Goal: Information Seeking & Learning: Learn about a topic

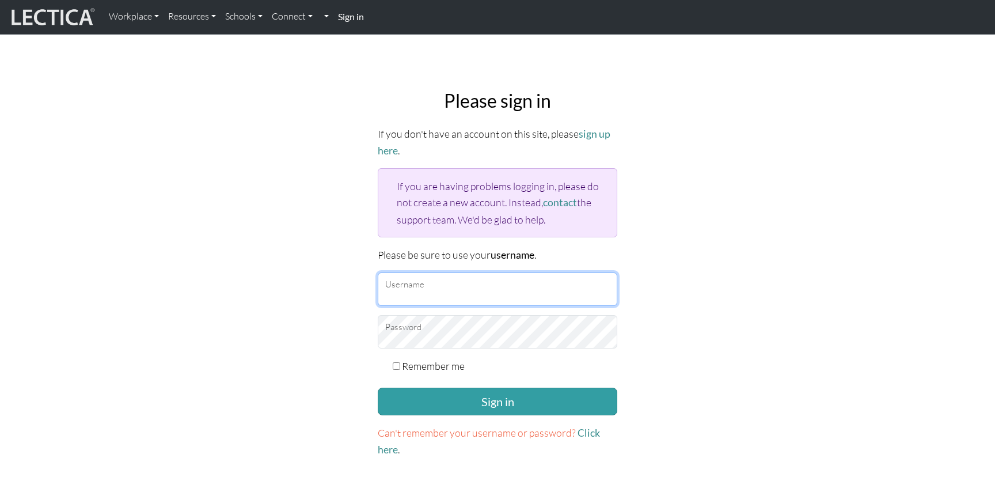
click at [408, 282] on input "Username" at bounding box center [498, 288] width 240 height 33
type input "[EMAIL_ADDRESS][DOMAIN_NAME]"
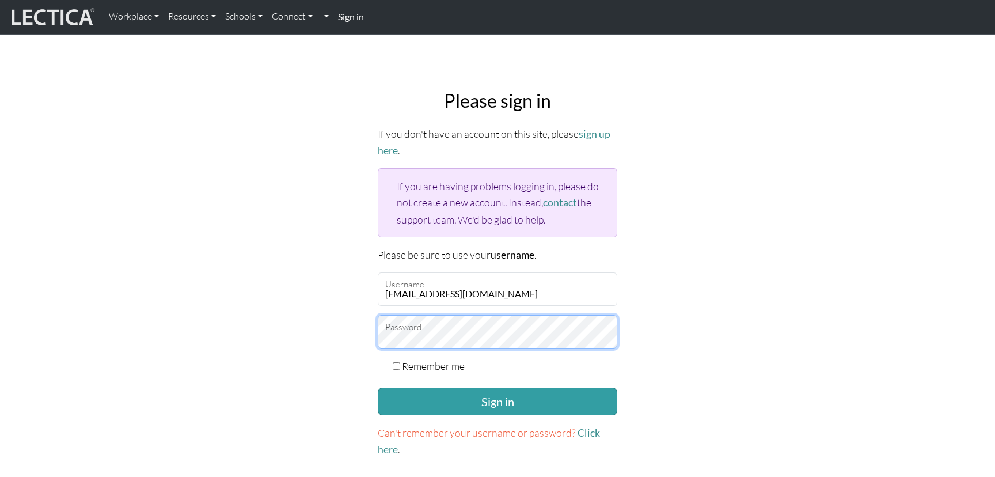
click at [378, 388] on button "Sign in" at bounding box center [498, 402] width 240 height 28
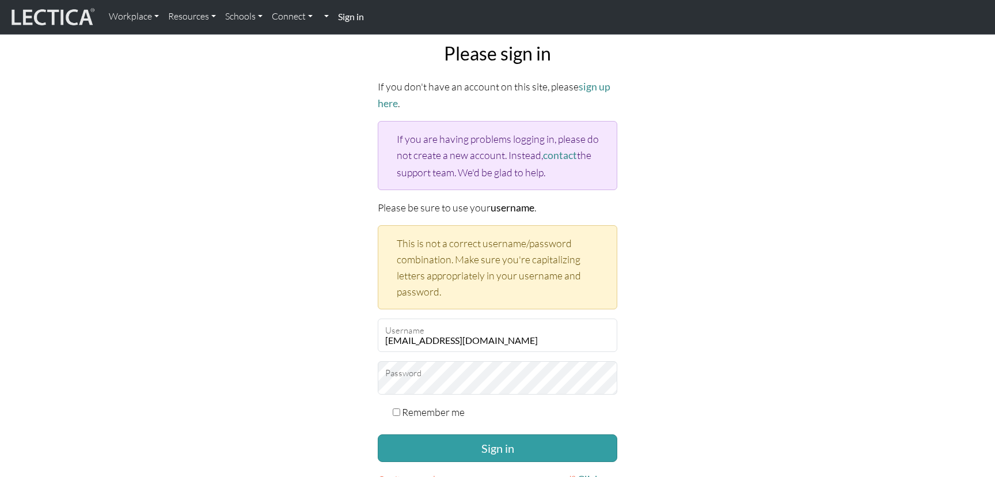
scroll to position [50, 0]
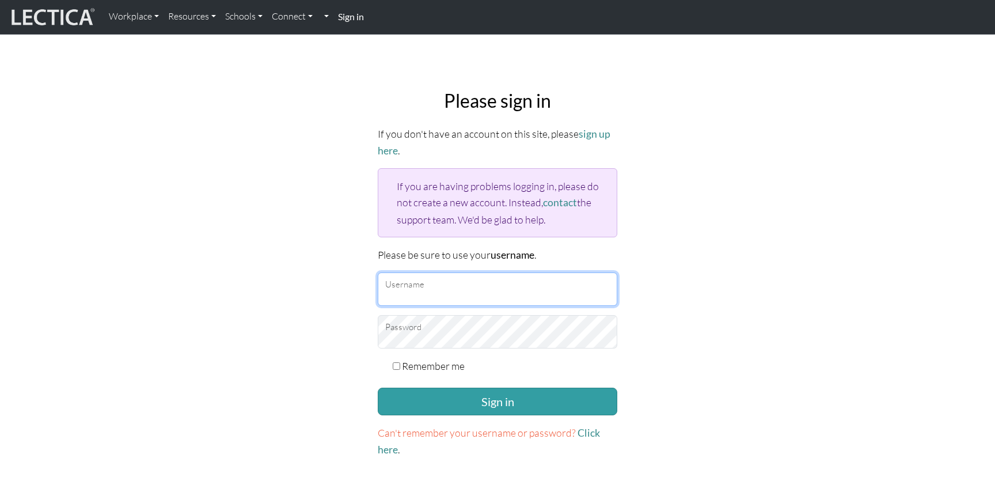
click at [478, 290] on input "Username" at bounding box center [498, 288] width 240 height 33
type input "sharonstovezky@gmail.com"
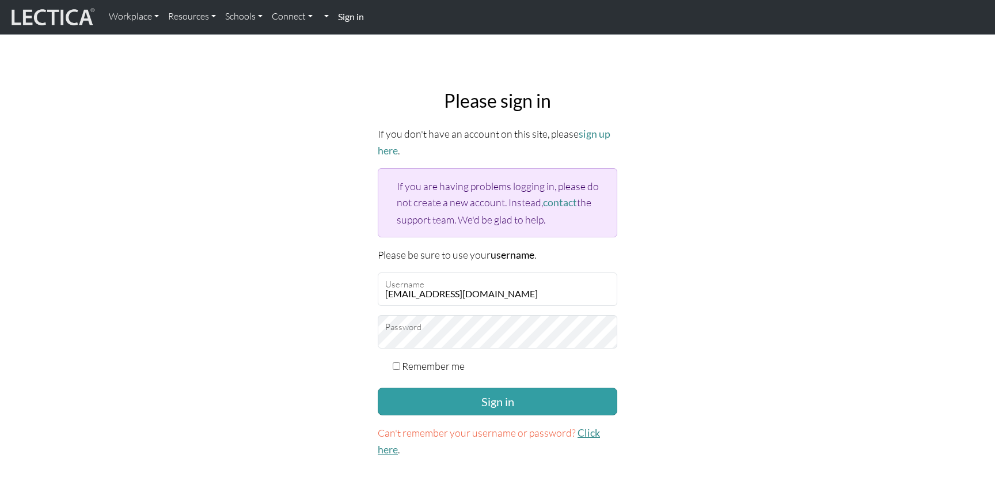
click at [584, 428] on link "Click here" at bounding box center [489, 441] width 222 height 29
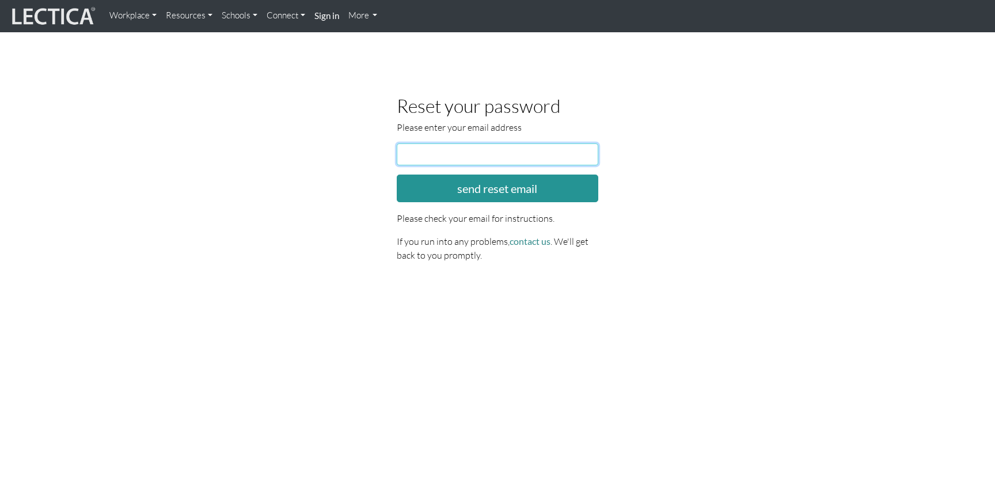
click at [430, 143] on input "email" at bounding box center [498, 154] width 202 height 22
type input "sharonstovezky@gmail.com"
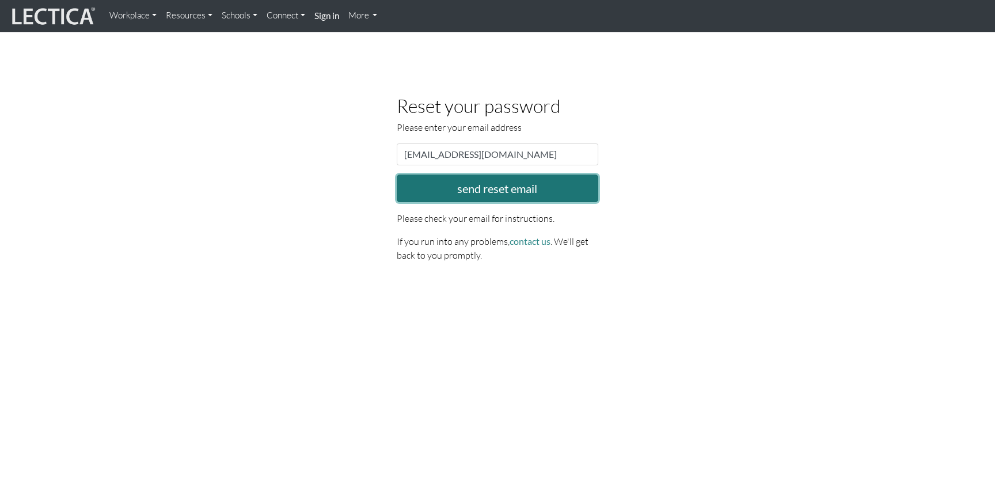
click at [461, 194] on button "send reset email" at bounding box center [498, 188] width 202 height 28
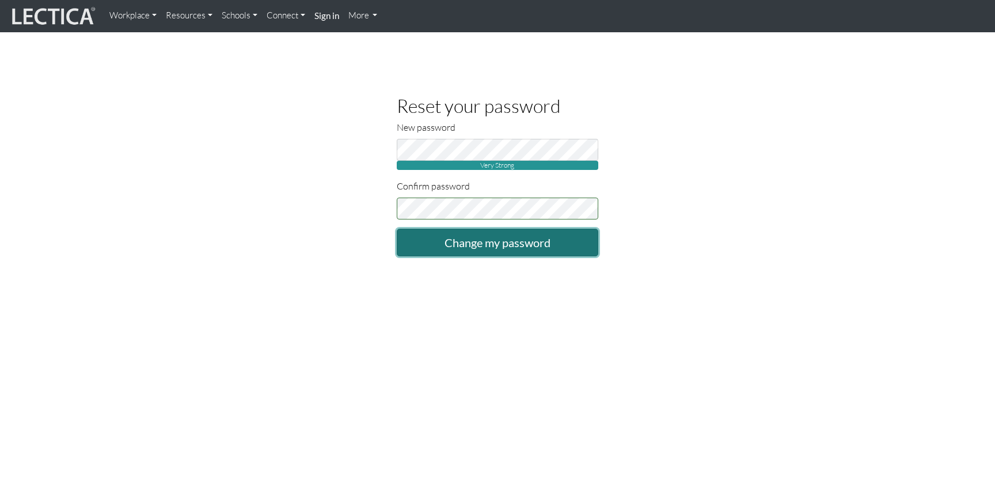
click at [467, 251] on input "Change my password" at bounding box center [498, 243] width 202 height 28
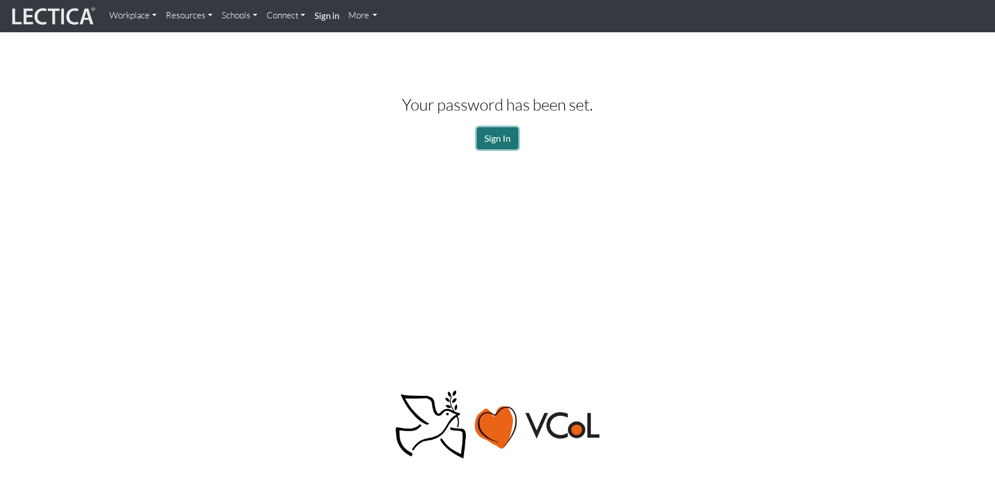
click at [506, 138] on link "Sign In" at bounding box center [497, 138] width 41 height 22
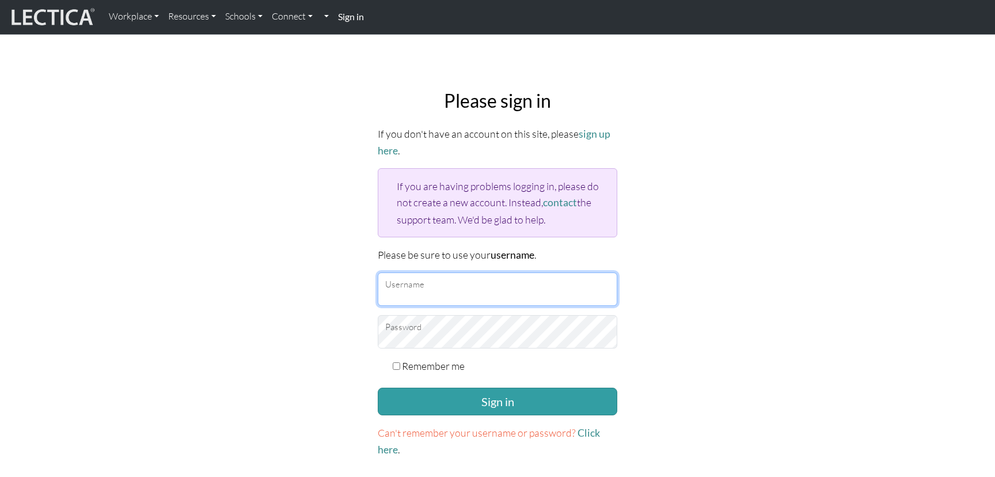
click at [440, 289] on input "Username" at bounding box center [498, 288] width 240 height 33
type input "sharonstovezky@gmail.com"
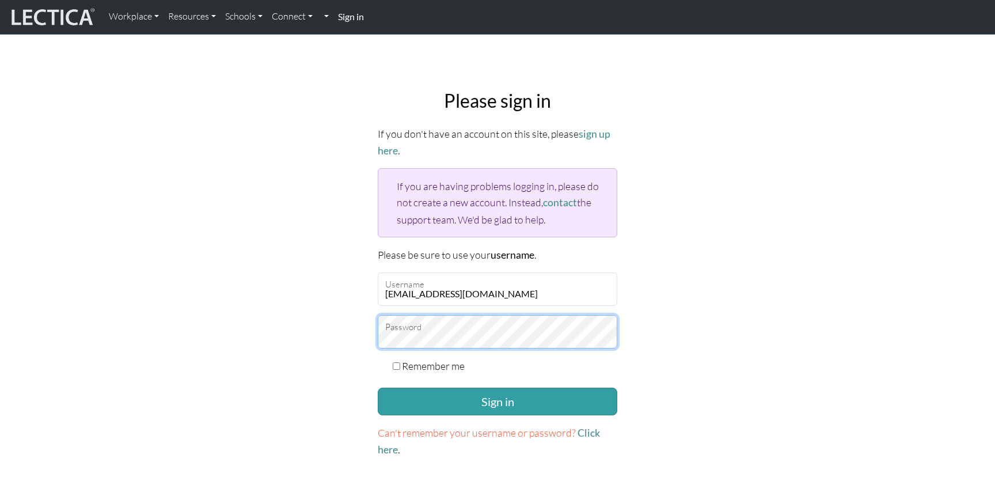
click at [378, 388] on button "Sign in" at bounding box center [498, 402] width 240 height 28
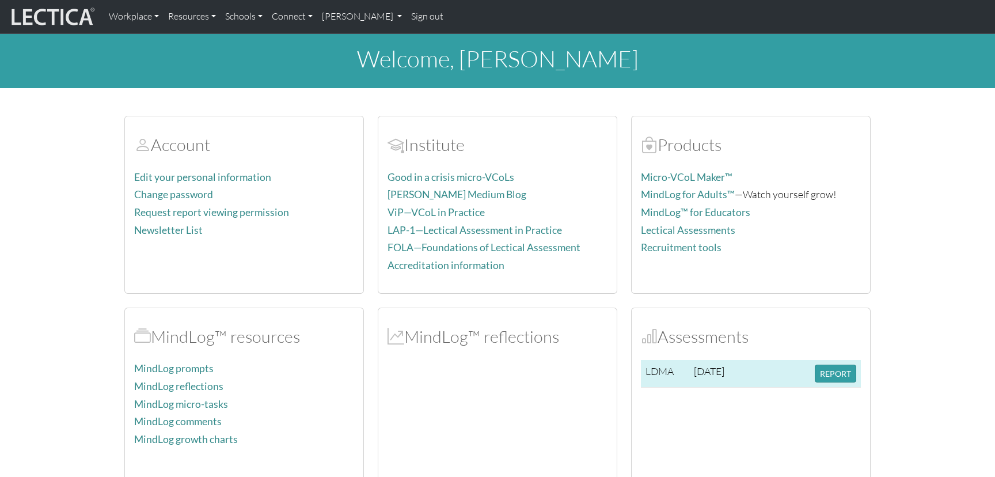
click at [714, 372] on span "2025-08-05" at bounding box center [709, 370] width 31 height 13
click at [836, 372] on button "REPORT" at bounding box center [835, 373] width 41 height 18
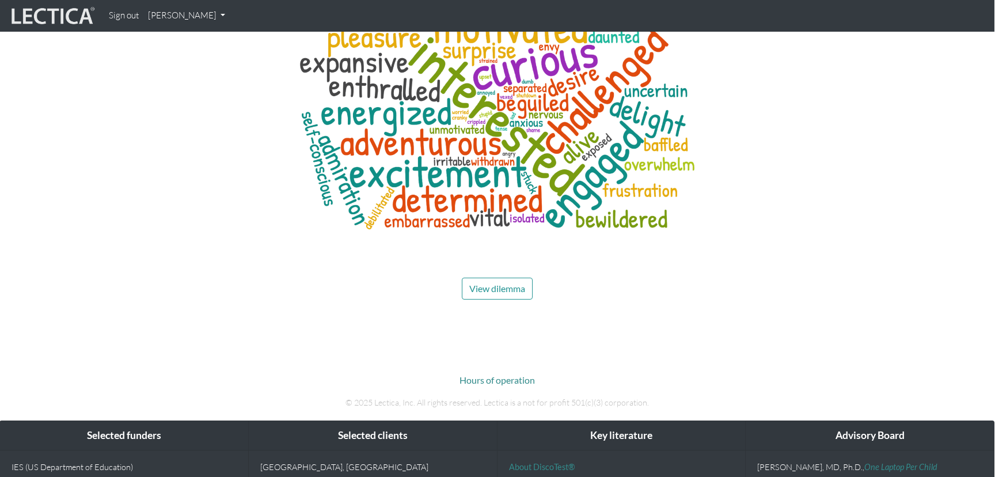
scroll to position [4906, 1]
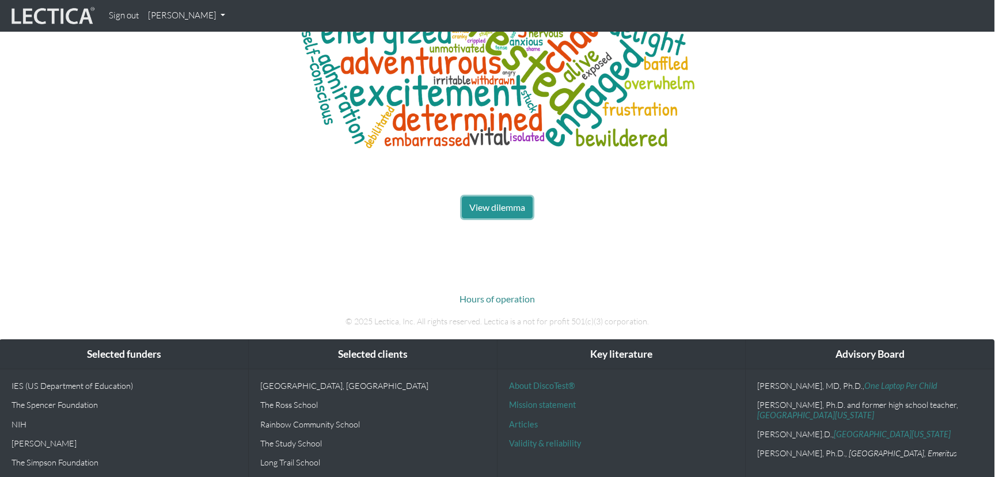
click at [497, 202] on span "View dilemma" at bounding box center [497, 207] width 56 height 11
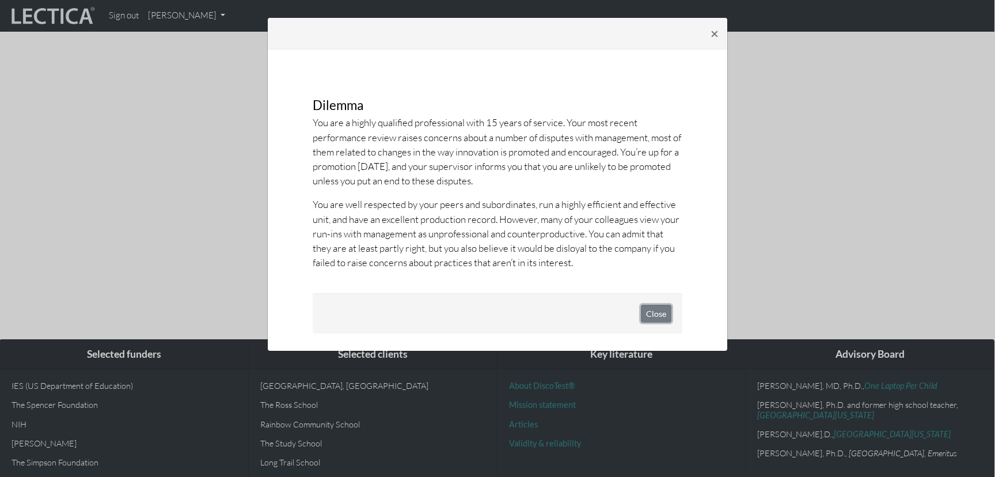
click at [662, 314] on button "Close" at bounding box center [656, 314] width 31 height 18
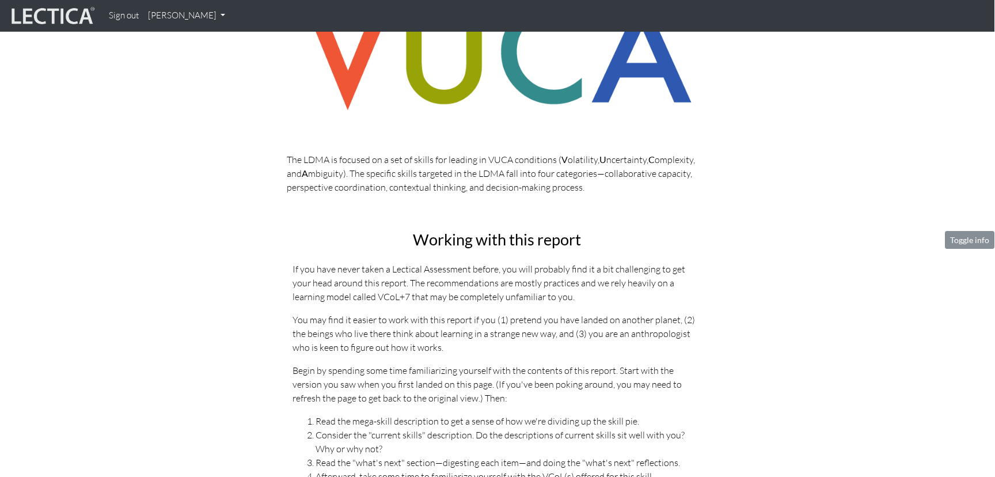
scroll to position [360, 1]
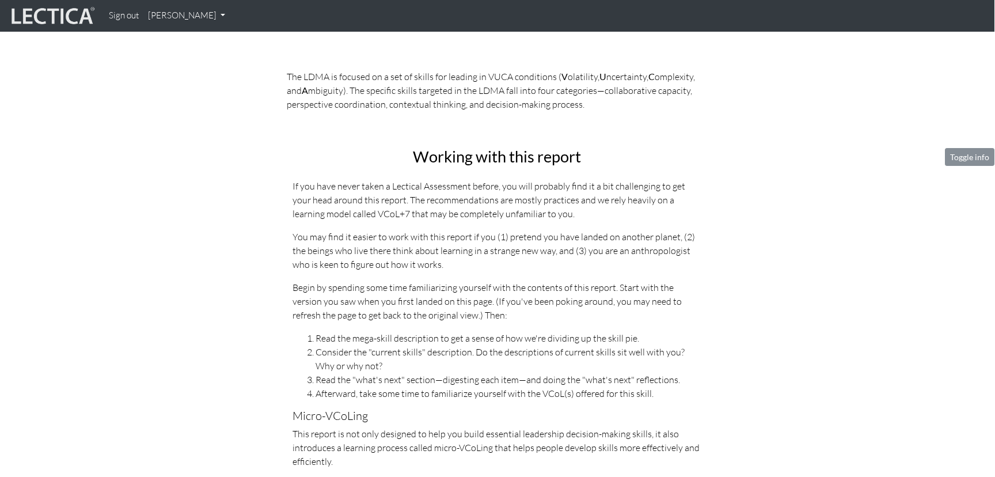
click at [529, 176] on div "Working with this report If you have never taken a Lectical Assessment before, …" at bounding box center [497, 402] width 426 height 509
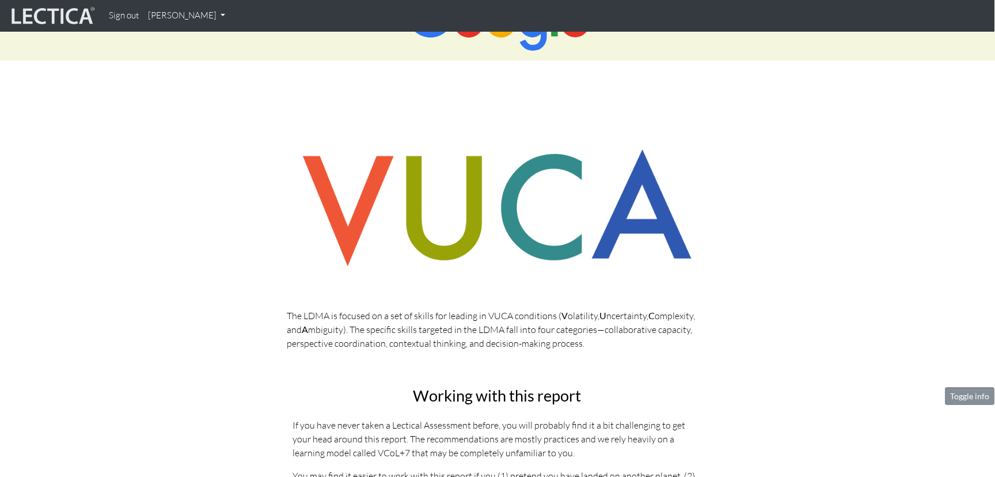
scroll to position [0, 1]
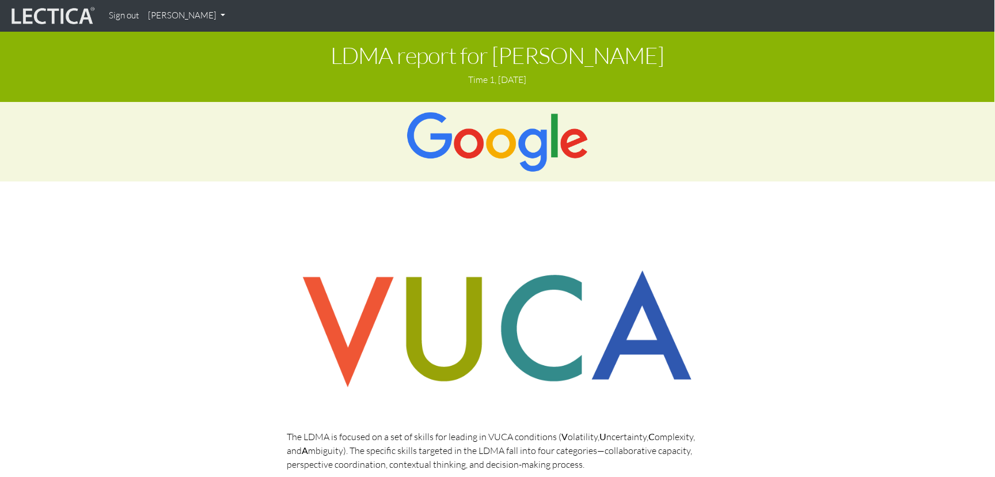
click at [203, 14] on link "[PERSON_NAME]" at bounding box center [186, 16] width 86 height 22
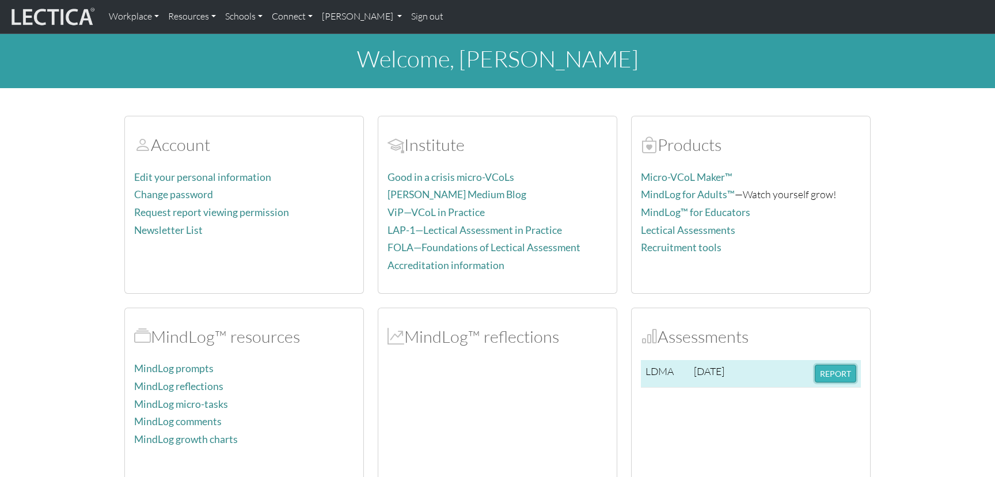
click at [822, 377] on button "REPORT" at bounding box center [835, 373] width 41 height 18
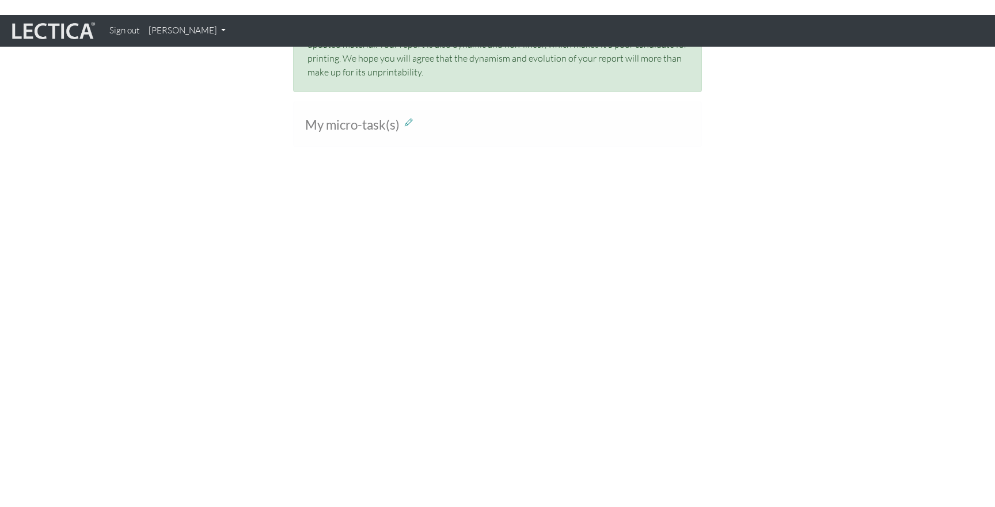
scroll to position [952, 0]
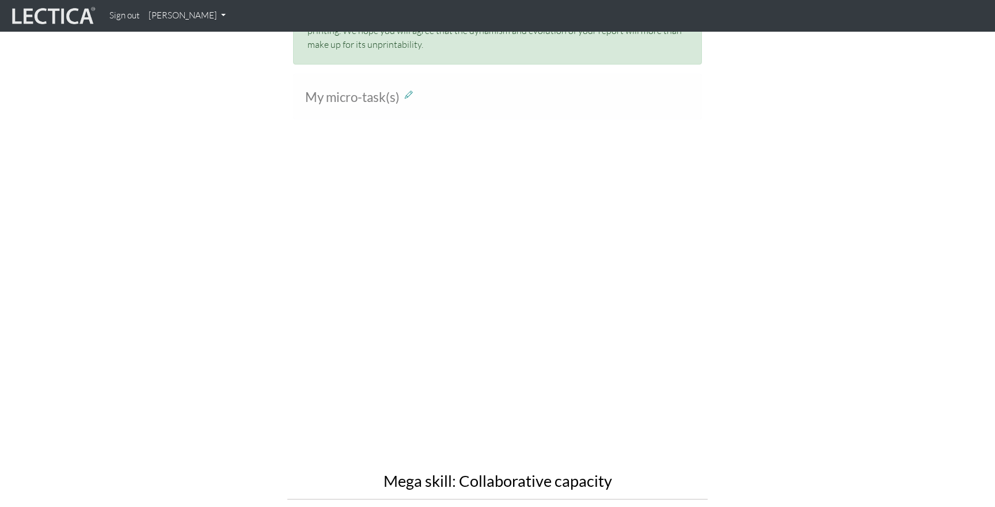
click at [211, 299] on div "Mega skill: Collaborative capacity One of the VUCA skills targeted in the LDMA …" at bounding box center [497, 412] width 656 height 512
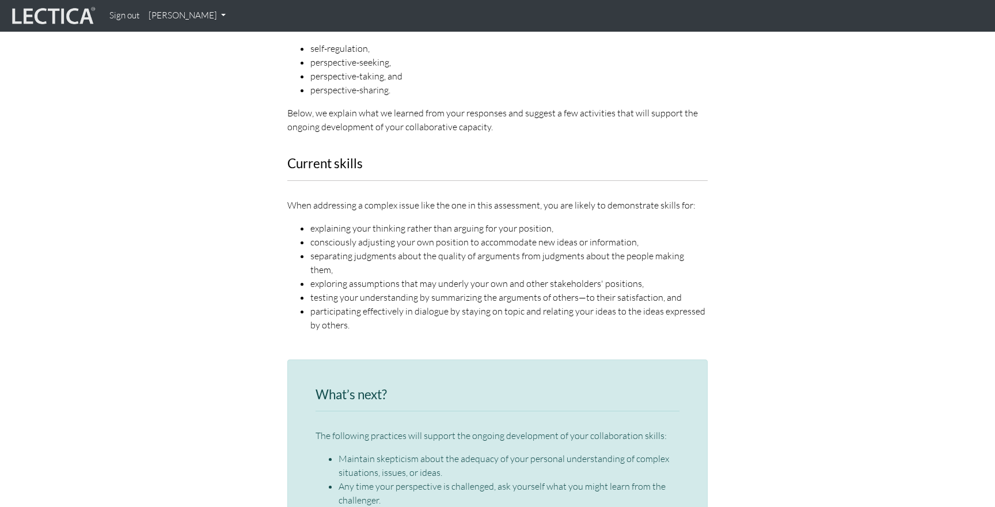
scroll to position [1483, 0]
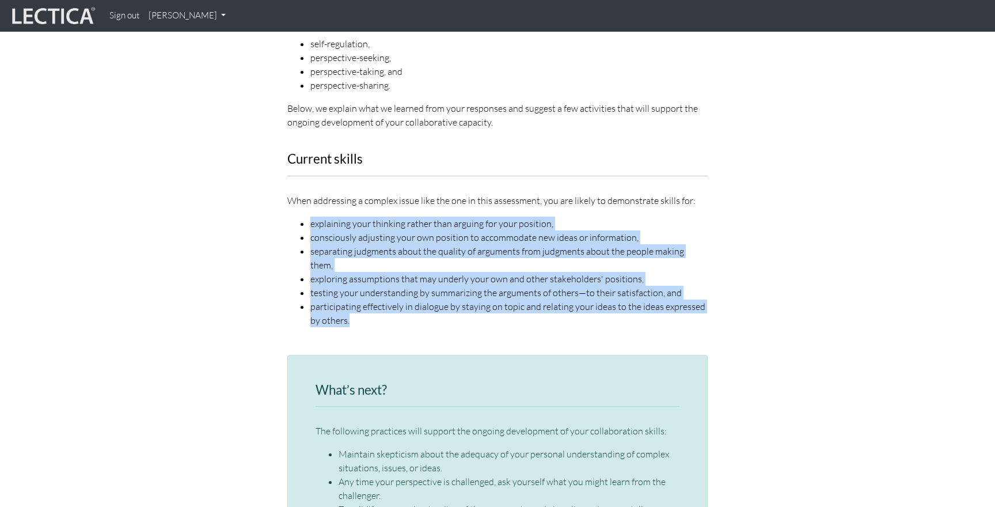
drag, startPoint x: 312, startPoint y: 196, endPoint x: 649, endPoint y: 284, distance: 349.1
click at [649, 284] on ul "explaining your thinking rather than arguing for your position, consciously adj…" at bounding box center [497, 271] width 420 height 111
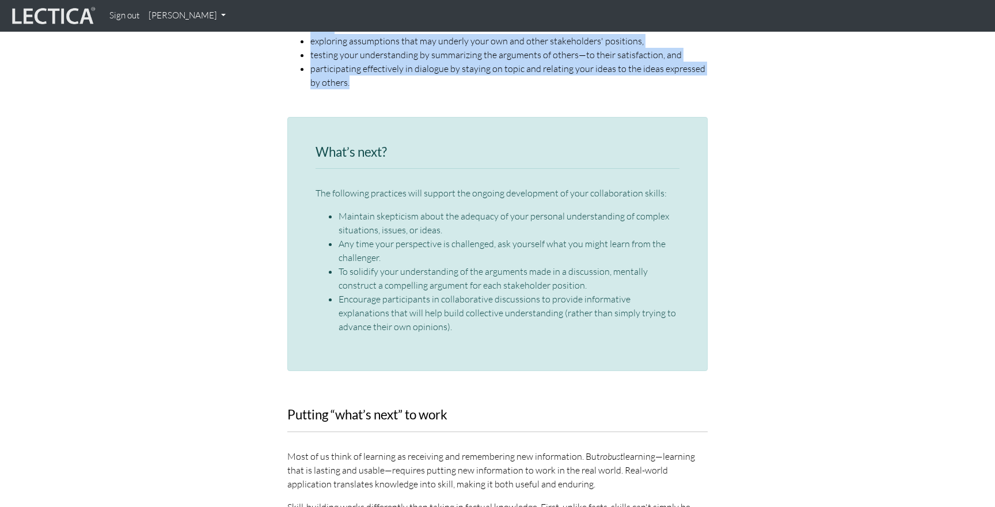
scroll to position [1743, 0]
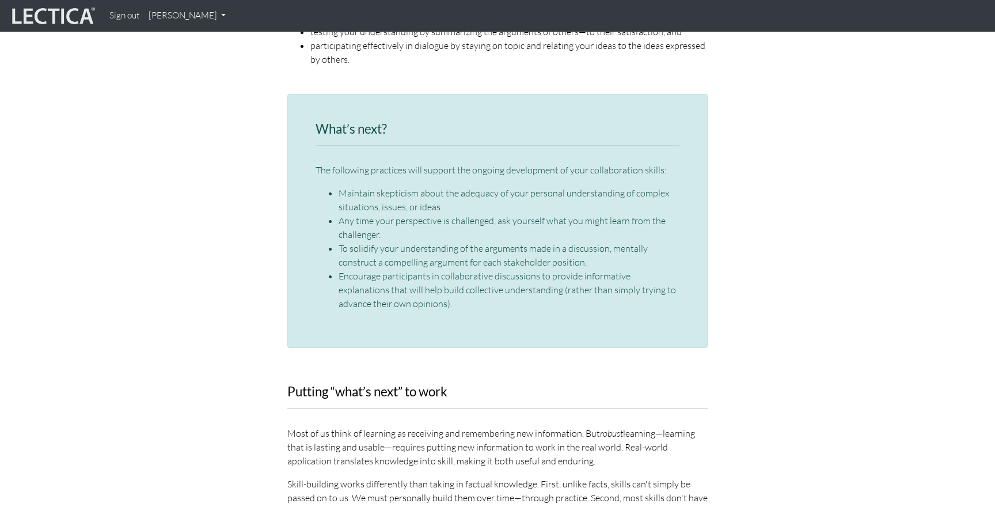
click at [609, 289] on div "What’s next? The following practices will support the ongoing development of yo…" at bounding box center [497, 221] width 420 height 255
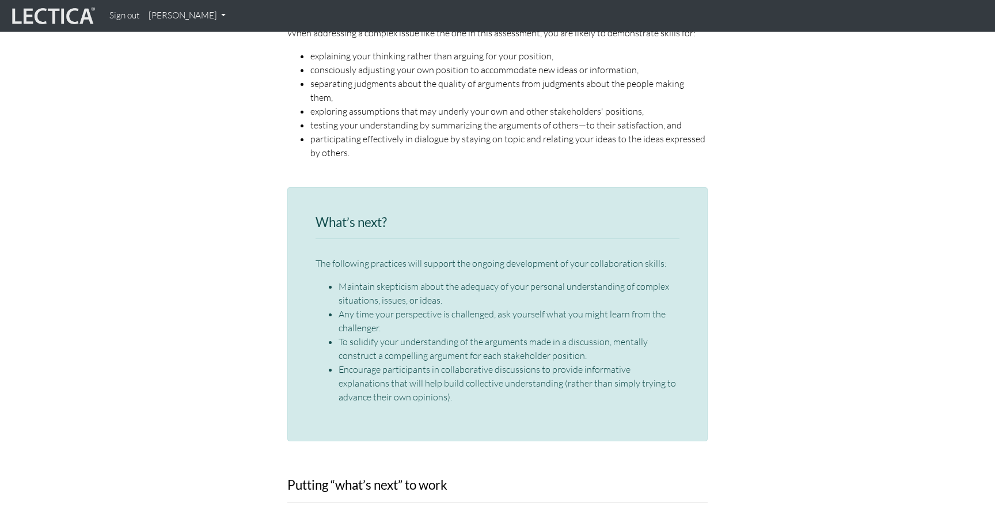
scroll to position [1708, 0]
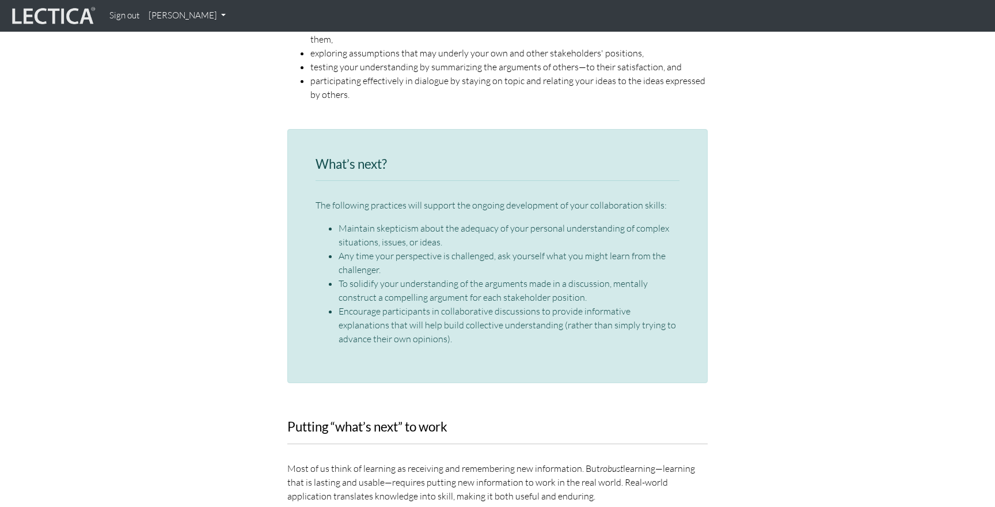
click at [421, 249] on li "Any time your perspective is challenged, ask yourself what you might learn from…" at bounding box center [509, 263] width 341 height 28
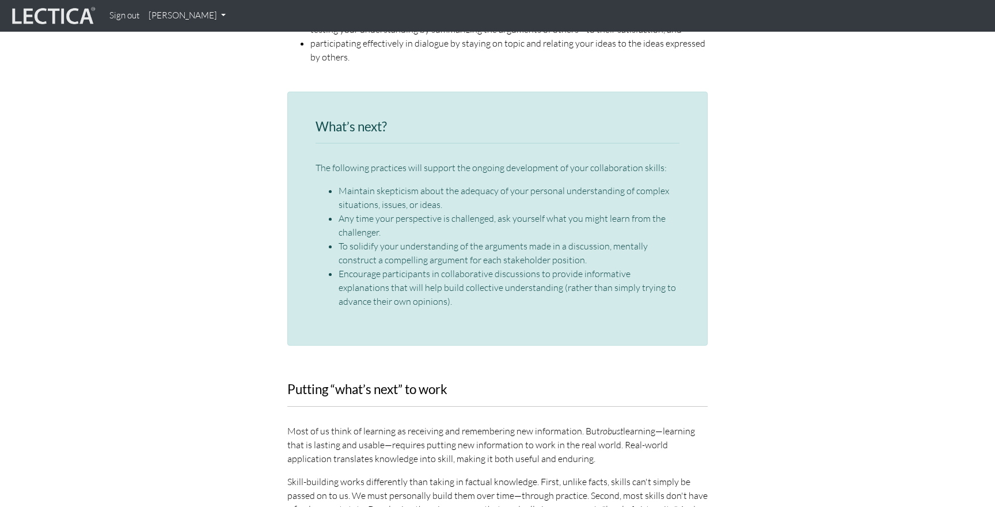
scroll to position [1748, 0]
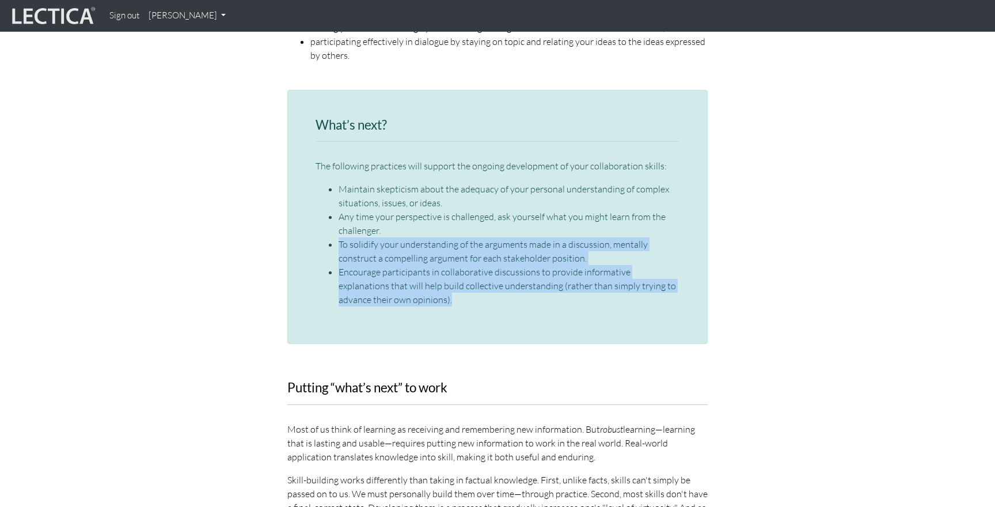
drag, startPoint x: 337, startPoint y: 206, endPoint x: 572, endPoint y: 260, distance: 241.8
click at [572, 260] on ul "Maintain skepticism about the adequacy of your personal understanding of comple…" at bounding box center [498, 244] width 364 height 124
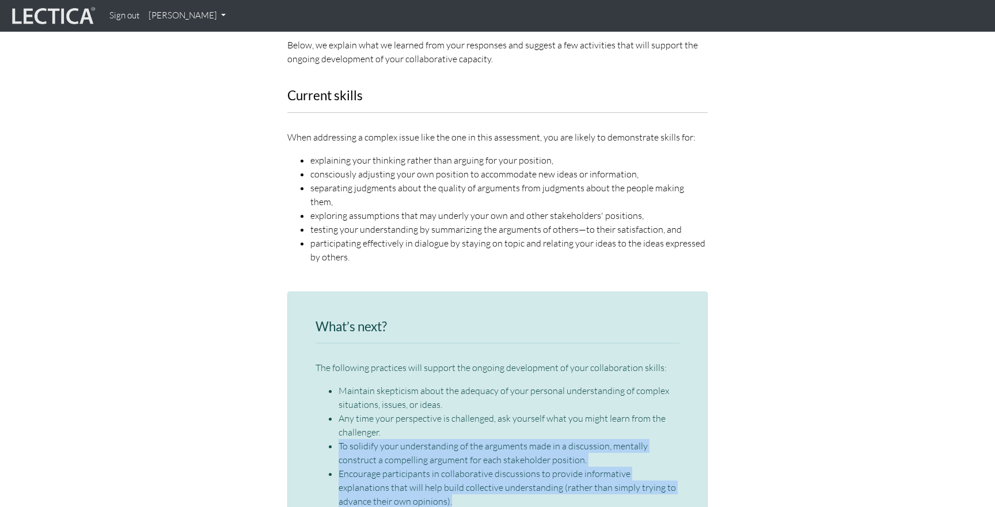
scroll to position [1539, 0]
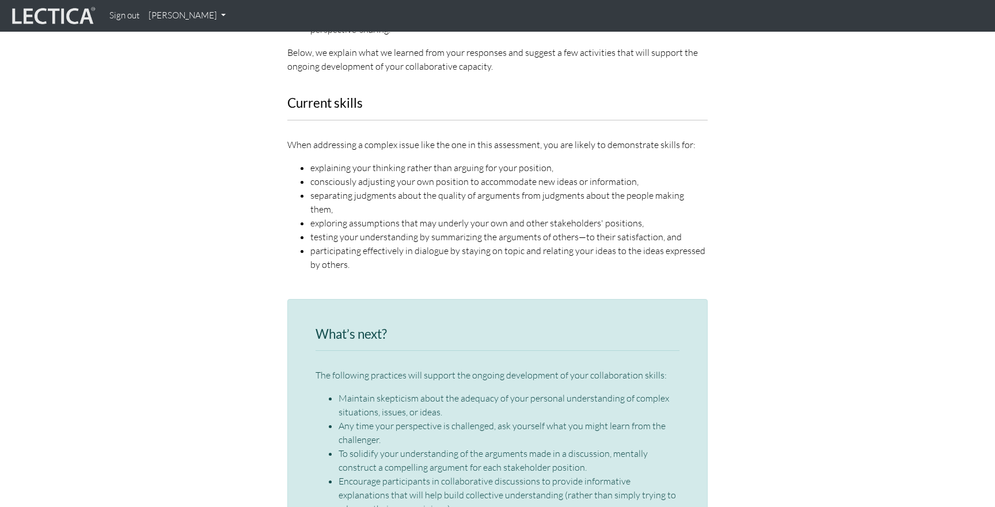
click at [426, 188] on li "separating judgments about the quality of arguments from judgments about the pe…" at bounding box center [508, 202] width 397 height 28
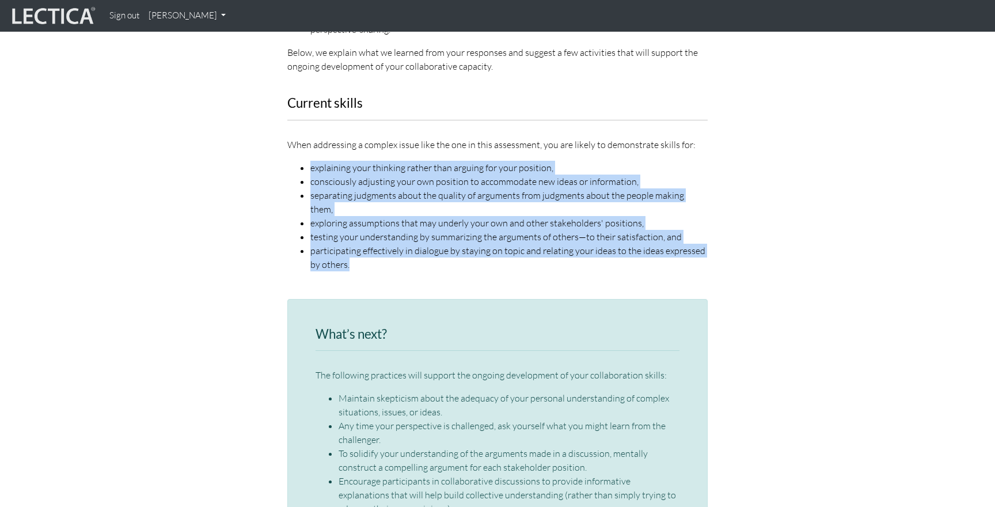
drag, startPoint x: 310, startPoint y: 136, endPoint x: 702, endPoint y: 227, distance: 402.0
click at [703, 227] on ul "explaining your thinking rather than arguing for your position, consciously adj…" at bounding box center [497, 216] width 420 height 111
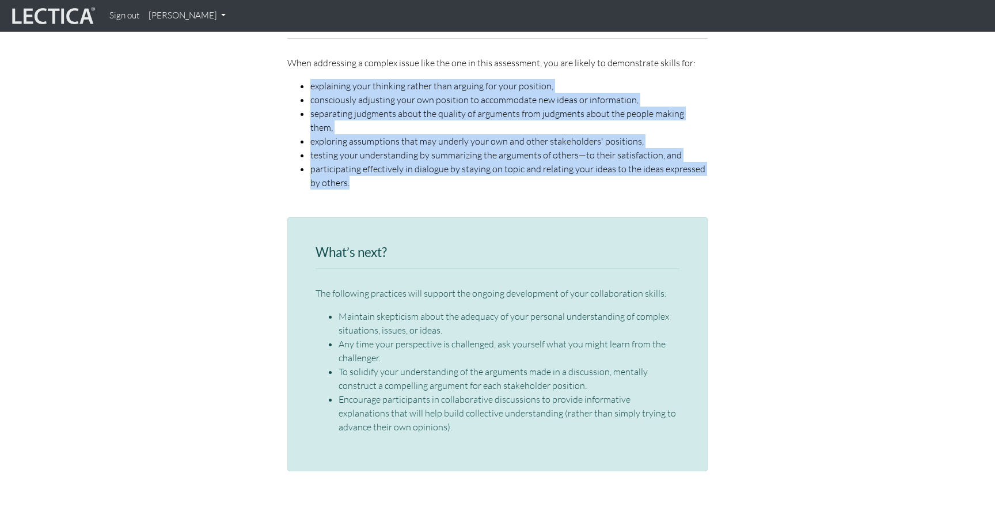
scroll to position [1677, 0]
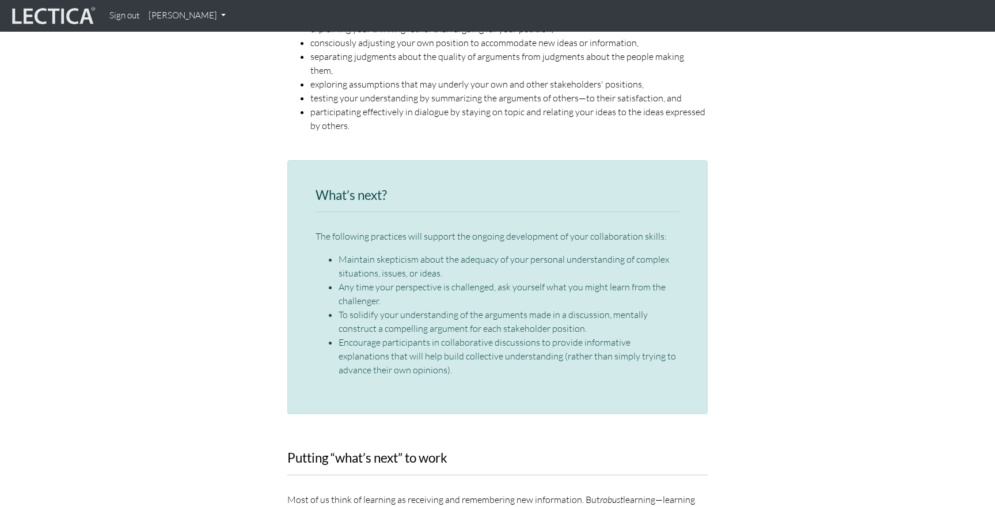
click at [563, 229] on div "The following practices will support the ongoing development of your collaborat…" at bounding box center [498, 302] width 364 height 147
